Goal: Information Seeking & Learning: Learn about a topic

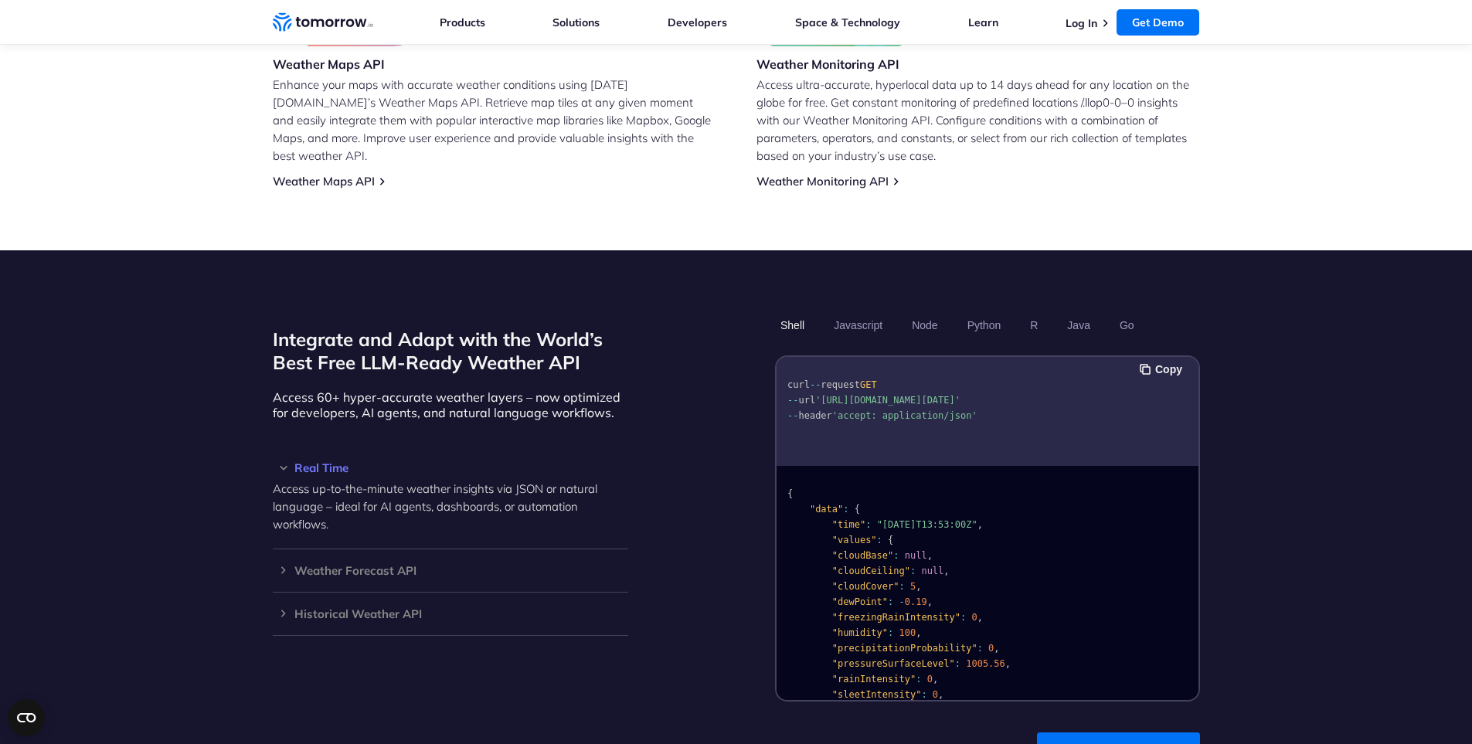
scroll to position [1135, 0]
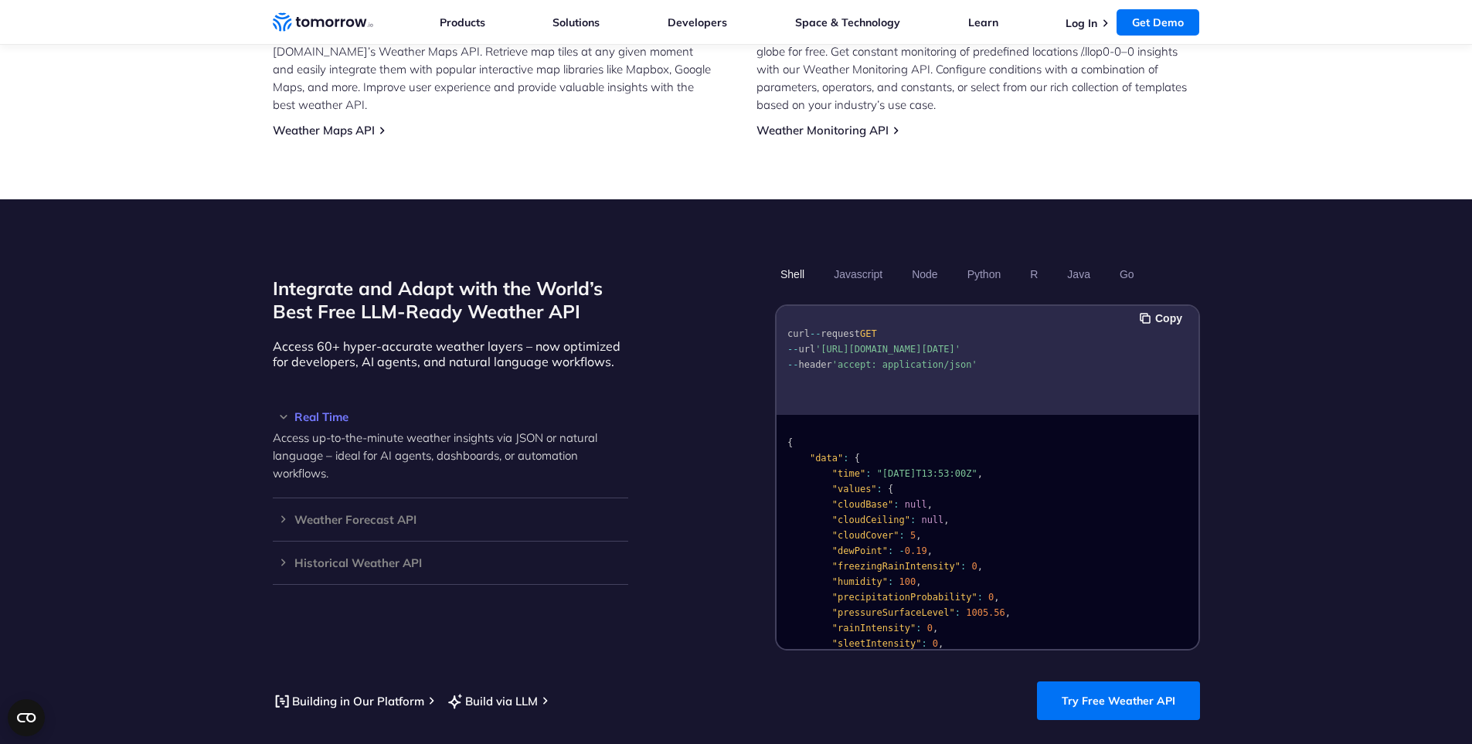
click at [961, 261] on ul "Shell Javascript Node Python R Java Go" at bounding box center [987, 274] width 425 height 26
click at [968, 261] on button "Python" at bounding box center [983, 274] width 45 height 26
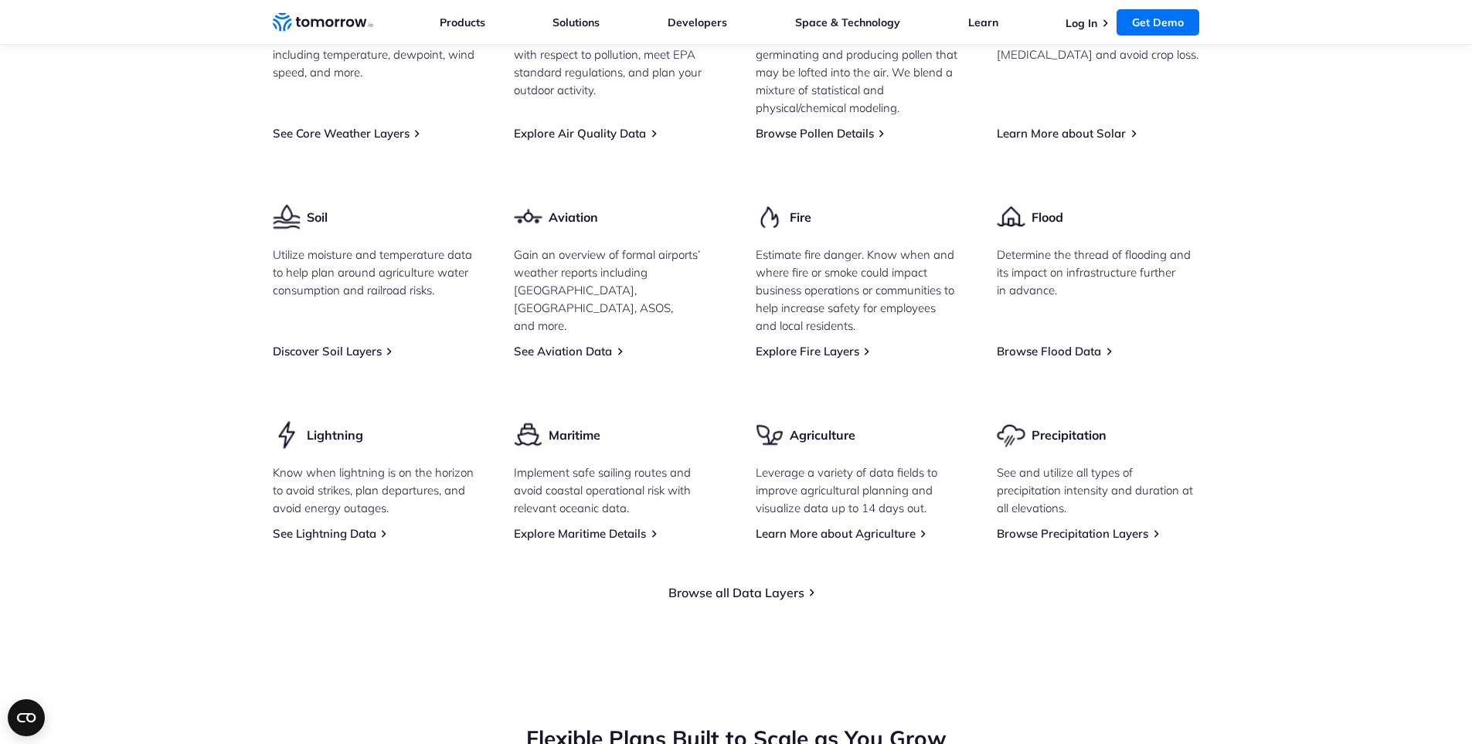
scroll to position [2186, 0]
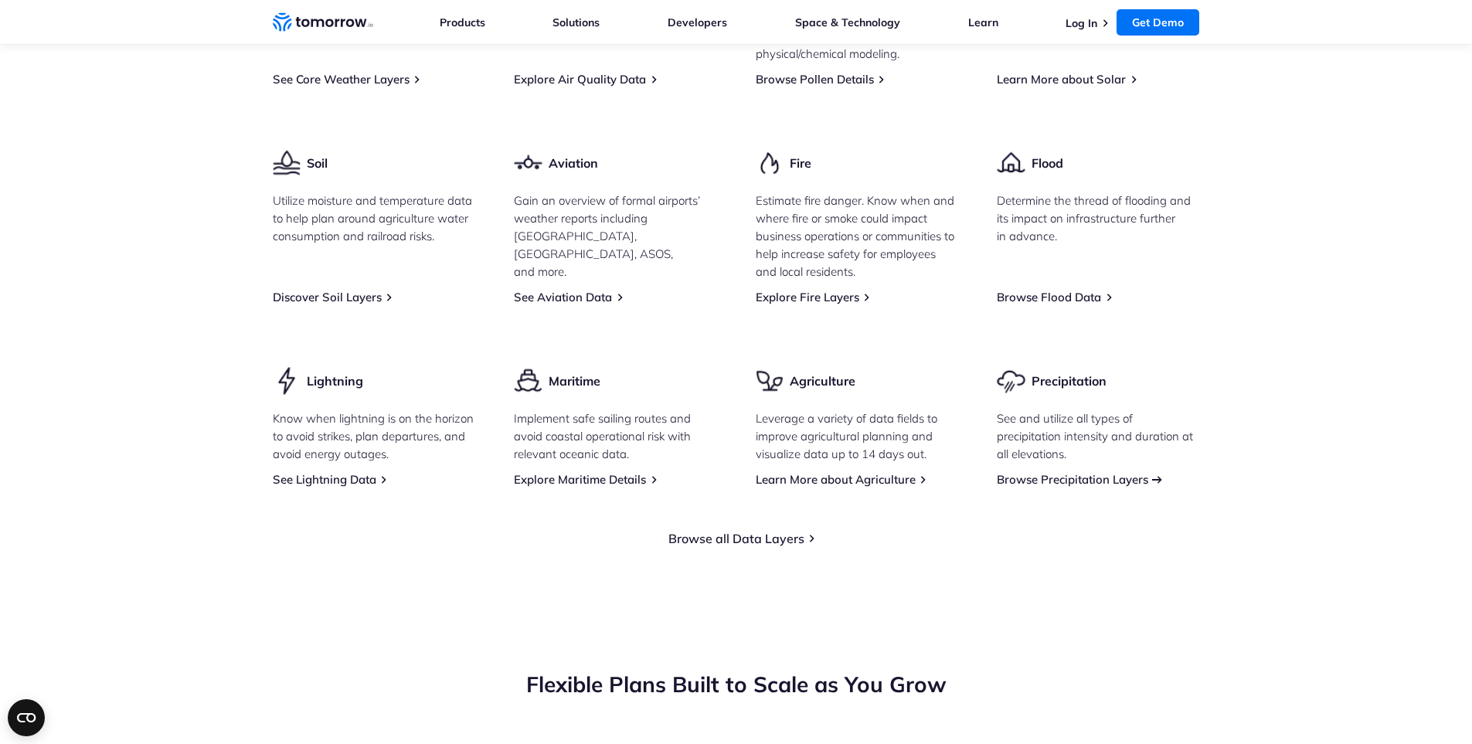
click at [1050, 472] on link "Browse Precipitation Layers" at bounding box center [1072, 479] width 151 height 15
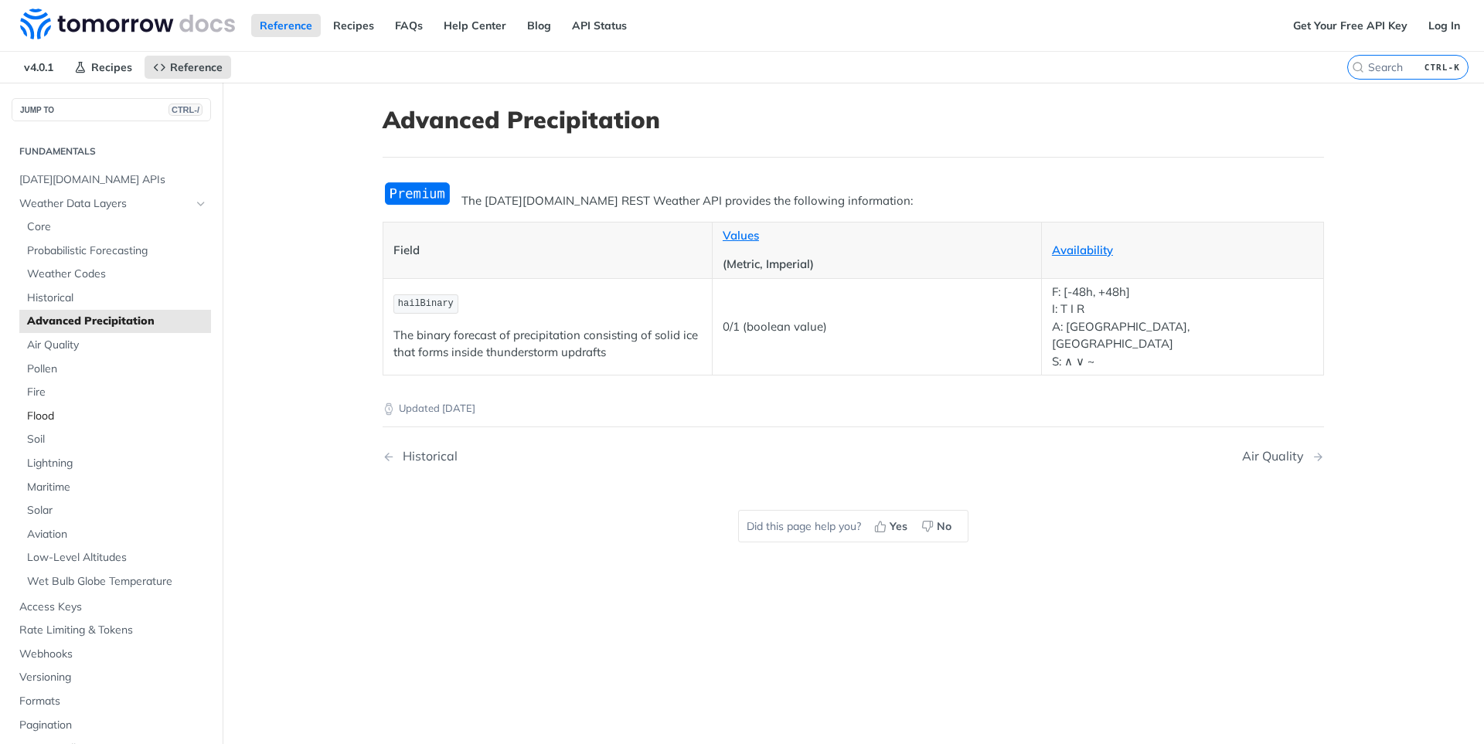
click at [69, 413] on span "Flood" at bounding box center [117, 416] width 180 height 15
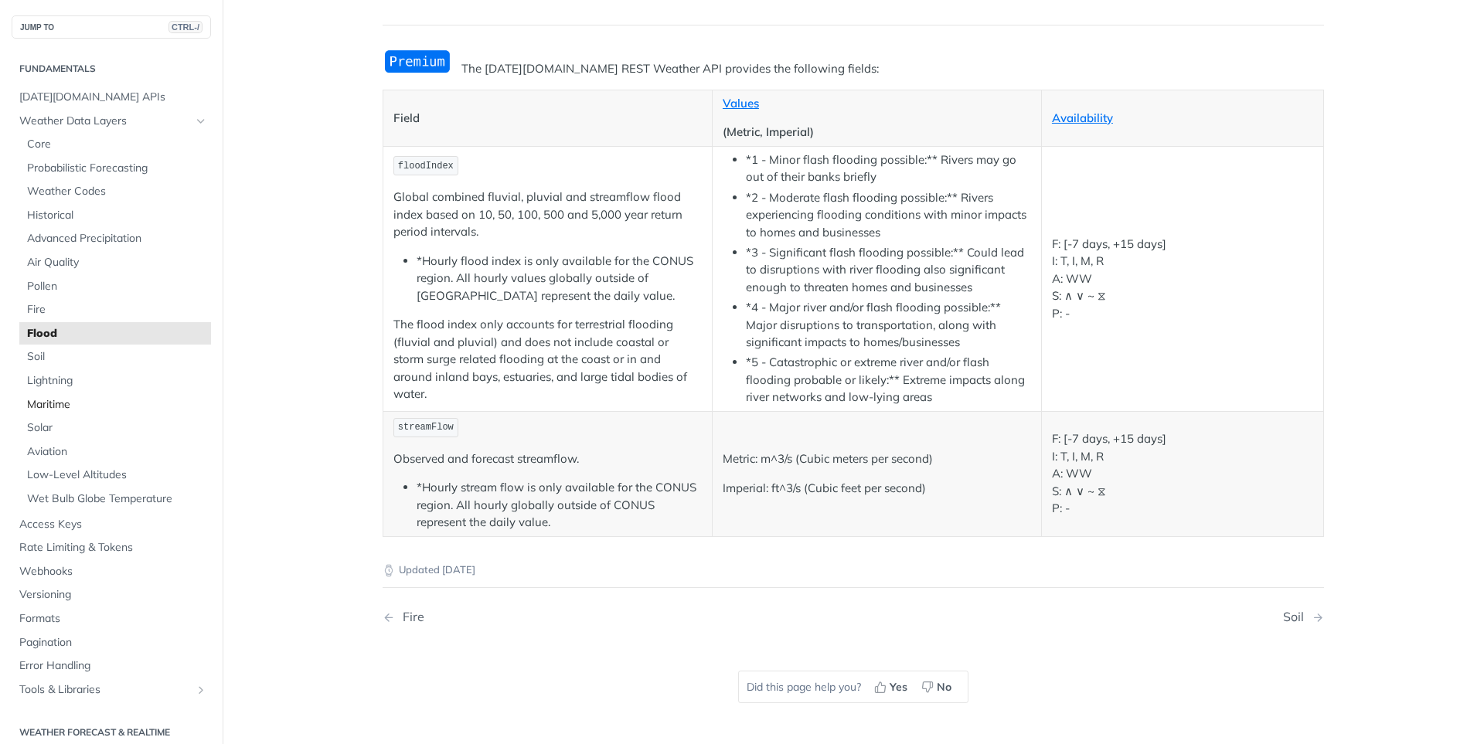
scroll to position [129, 0]
click at [85, 175] on span "Probabilistic Forecasting" at bounding box center [117, 168] width 180 height 15
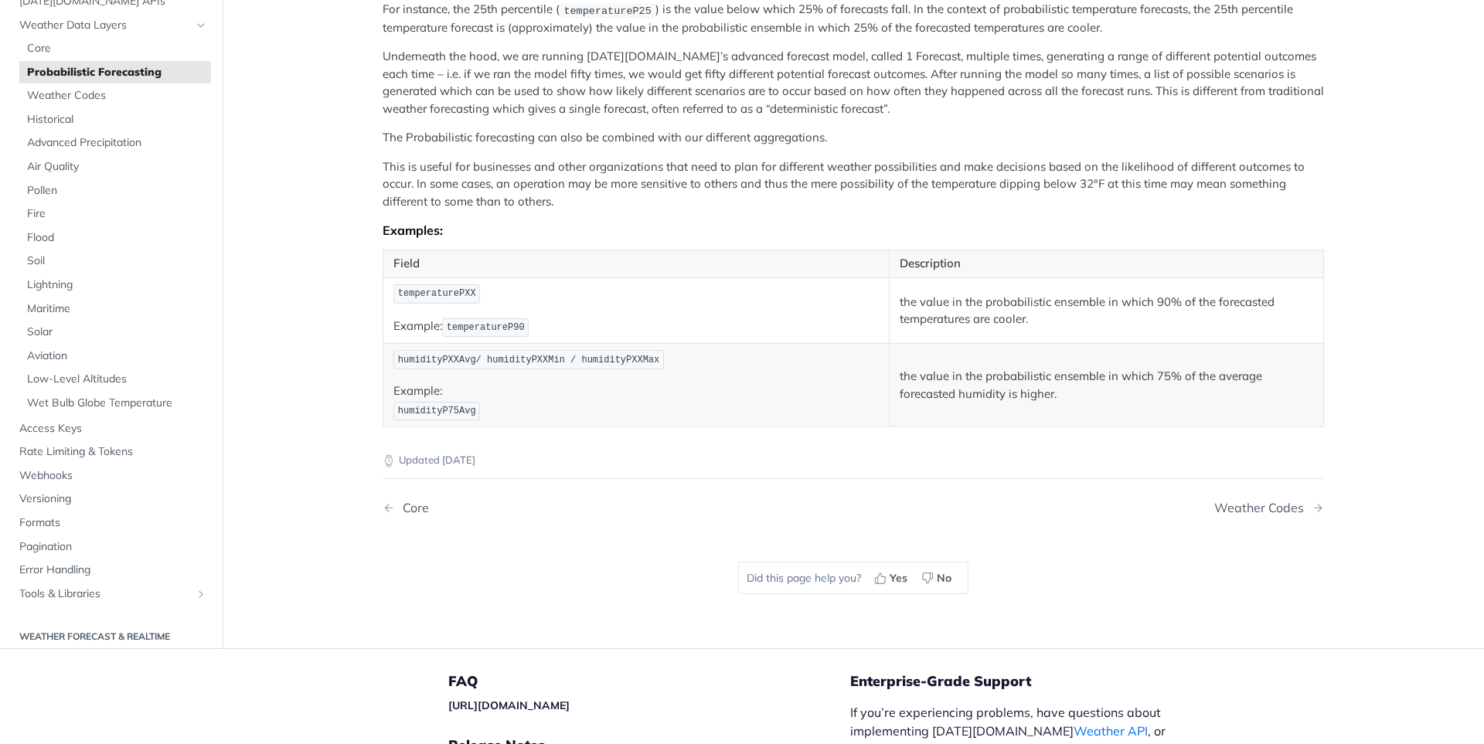
scroll to position [36, 0]
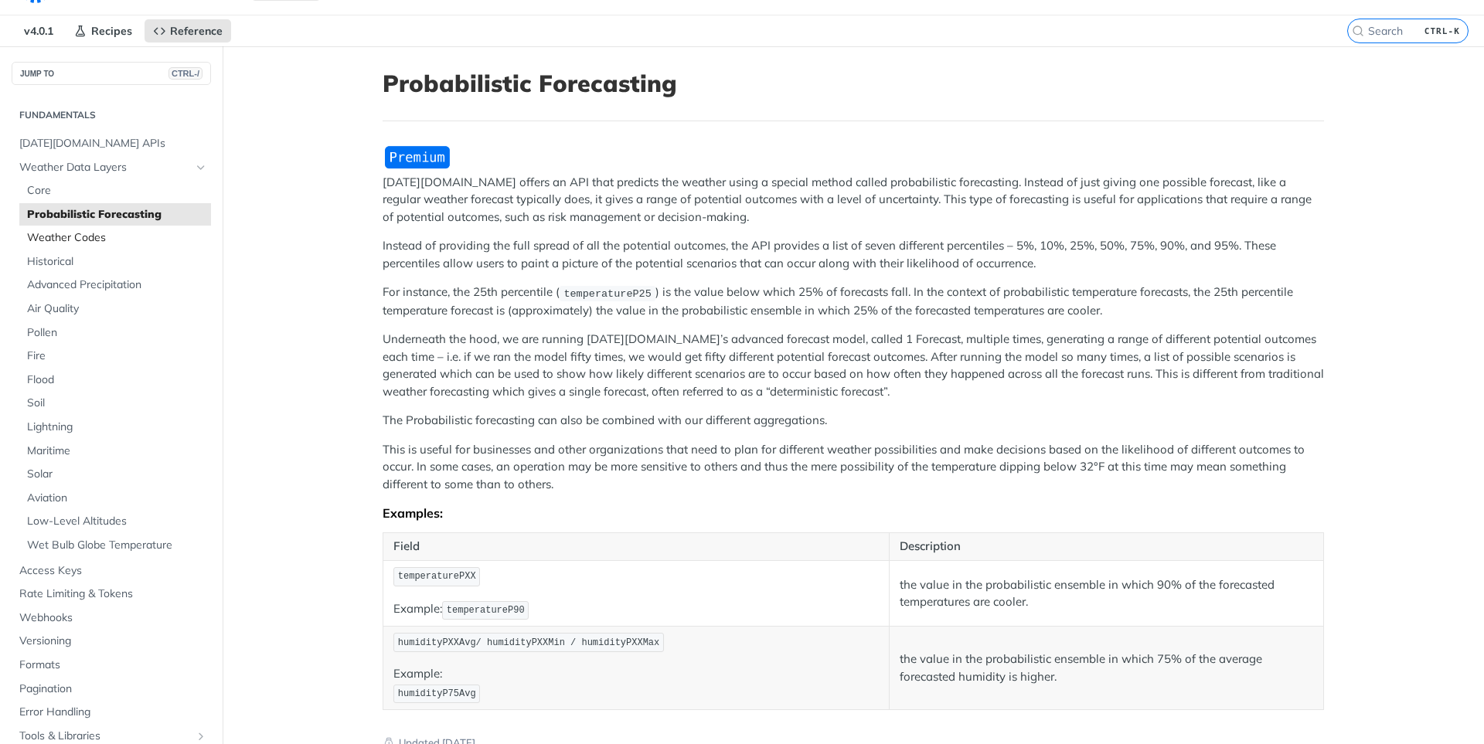
click at [107, 236] on span "Weather Codes" at bounding box center [117, 237] width 180 height 15
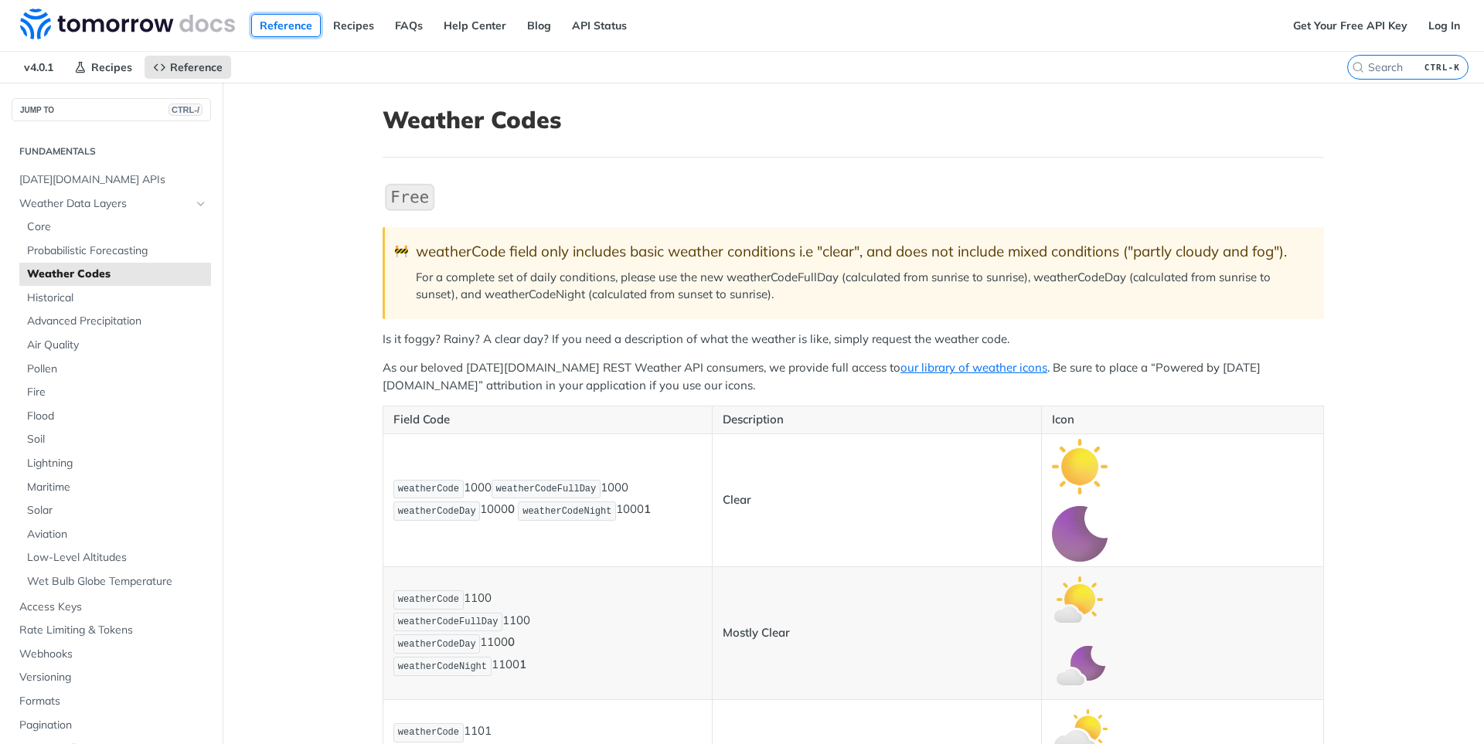
click at [290, 28] on link "Reference" at bounding box center [286, 25] width 70 height 23
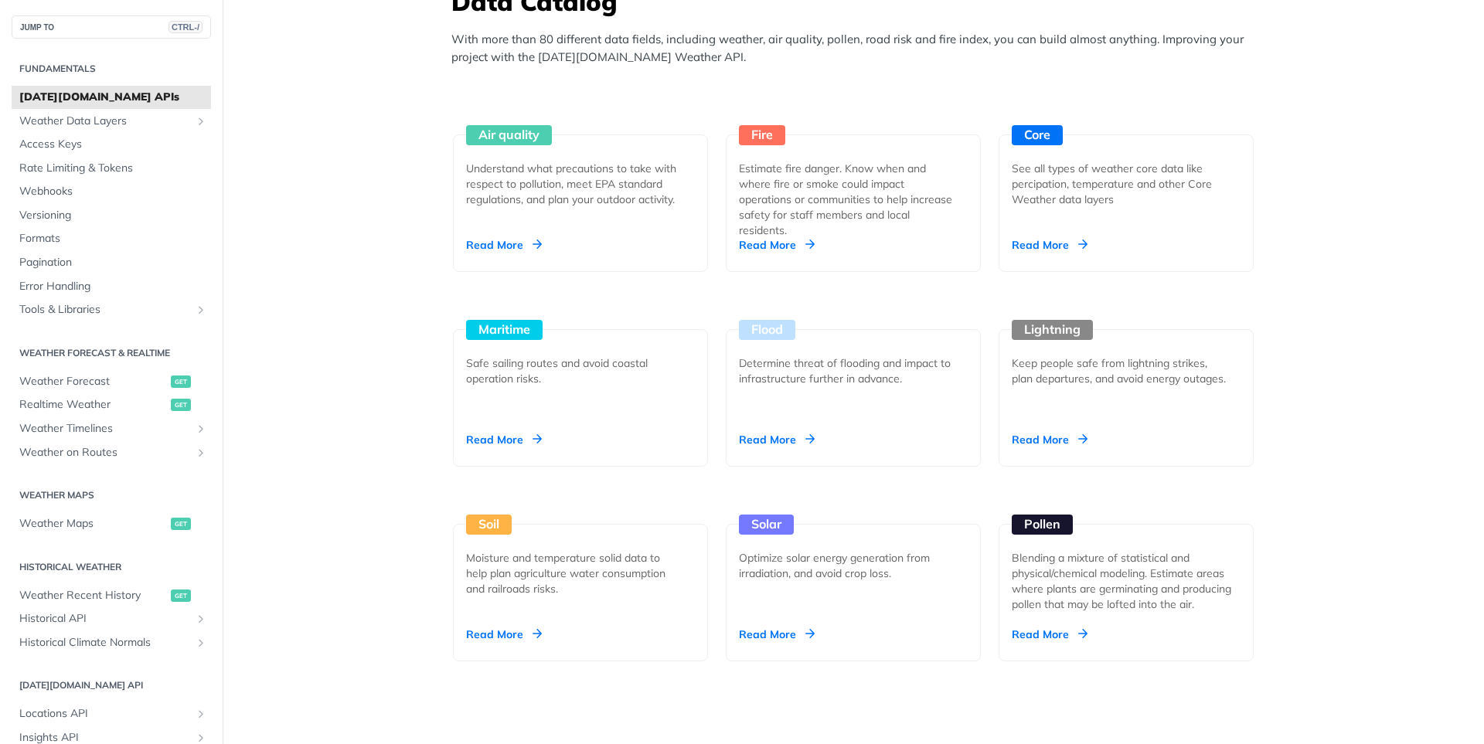
scroll to position [1370, 0]
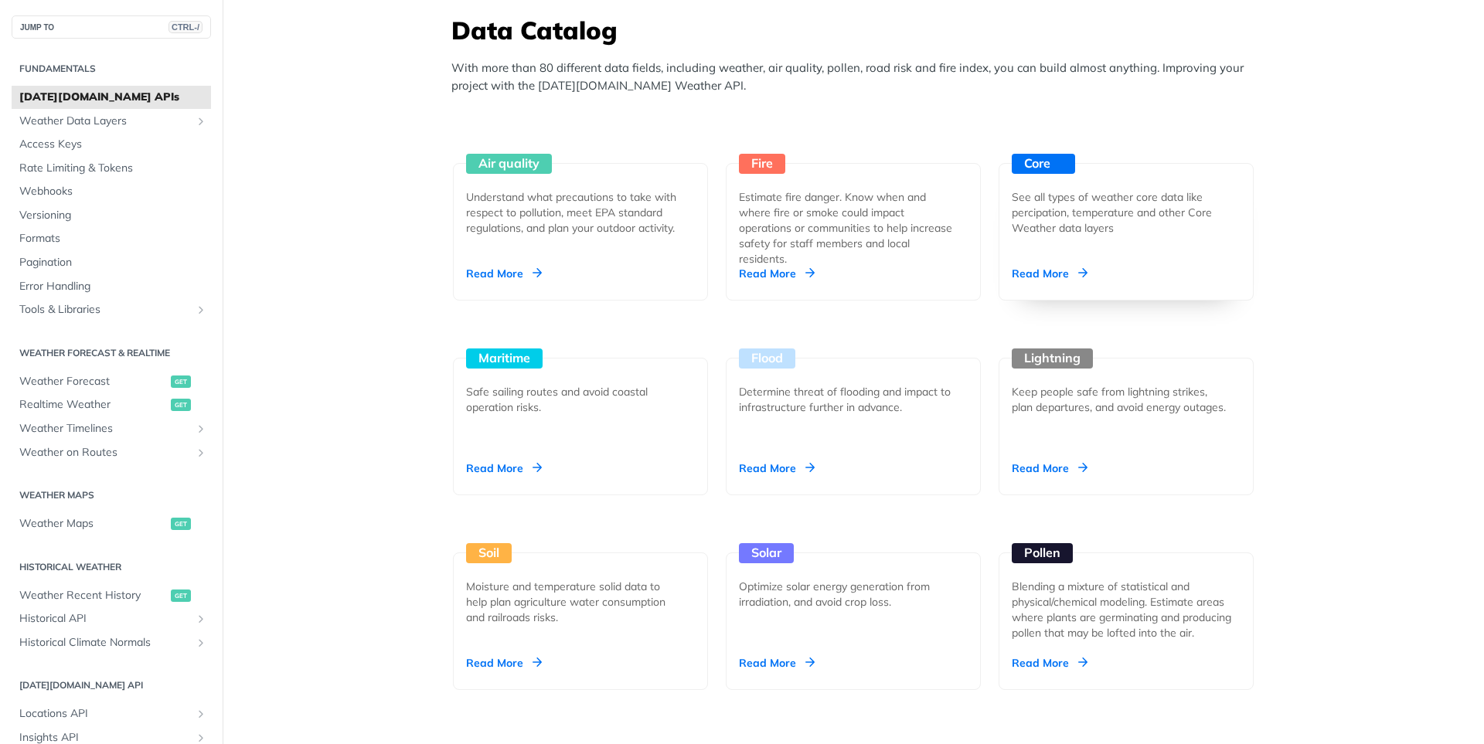
click at [1042, 229] on div "See all types of weather core data like percipation, temperature and other Core…" at bounding box center [1120, 212] width 216 height 46
